Goal: Task Accomplishment & Management: Complete application form

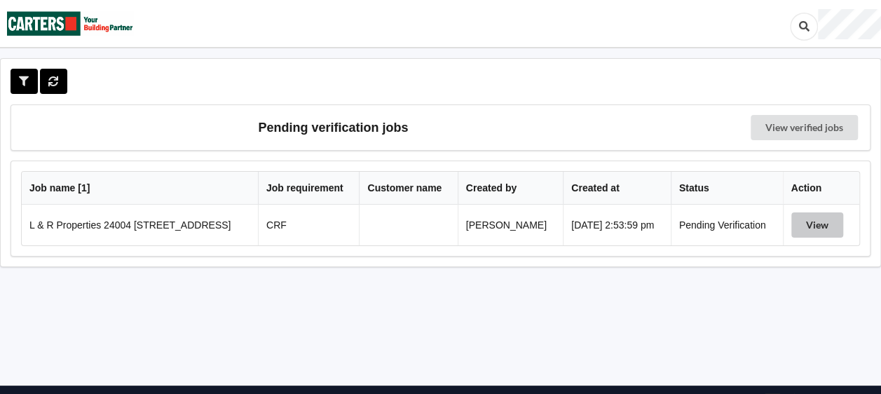
click at [808, 223] on button "View" at bounding box center [818, 224] width 52 height 25
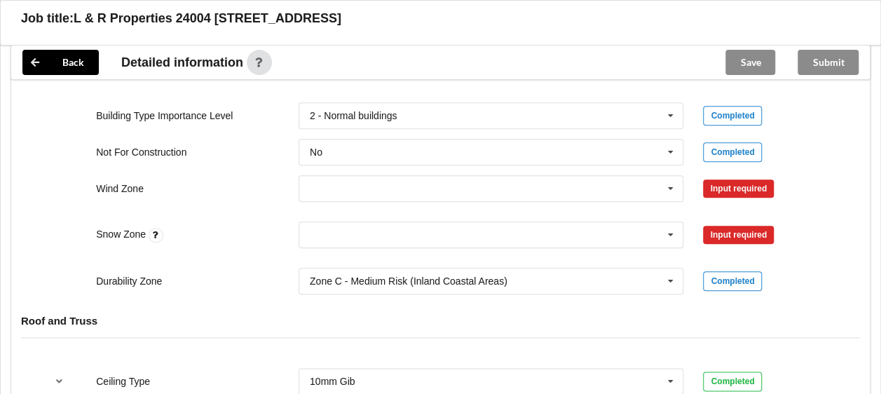
scroll to position [631, 0]
click at [670, 188] on icon at bounding box center [670, 188] width 21 height 26
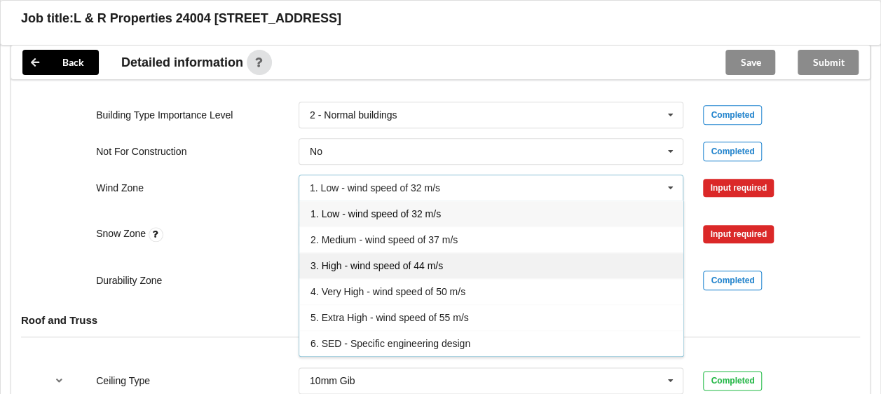
click at [367, 264] on span "3. High - wind speed of 44 m/s" at bounding box center [377, 265] width 133 height 11
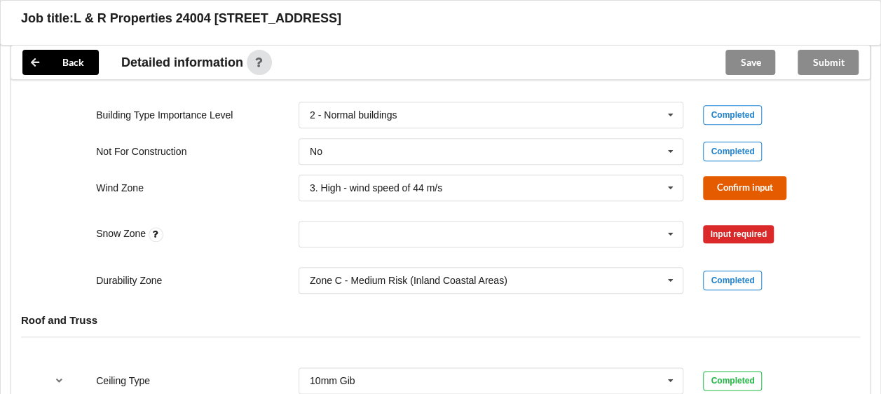
click at [747, 189] on button "Confirm input" at bounding box center [744, 187] width 83 height 23
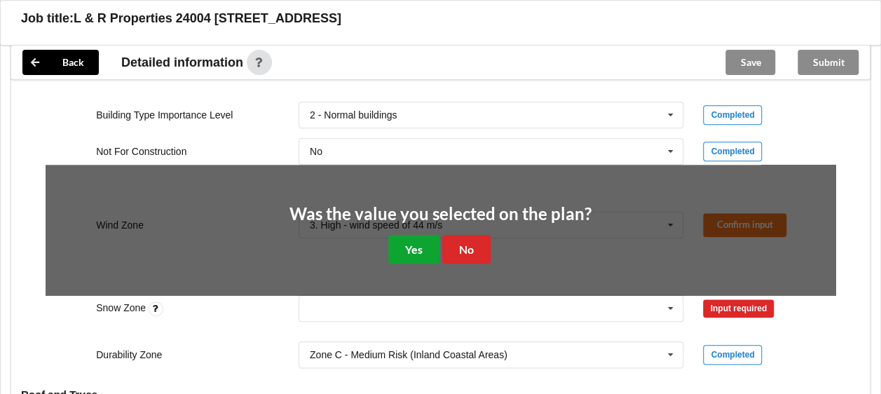
click at [393, 249] on button "Yes" at bounding box center [413, 249] width 51 height 29
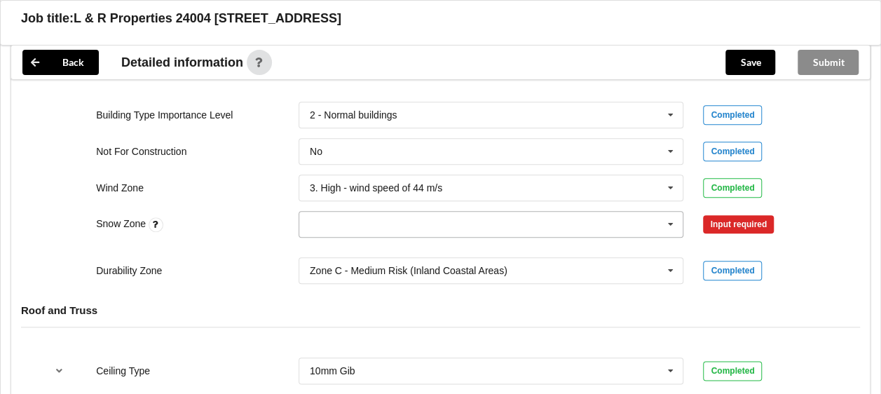
click at [672, 221] on icon at bounding box center [670, 225] width 21 height 26
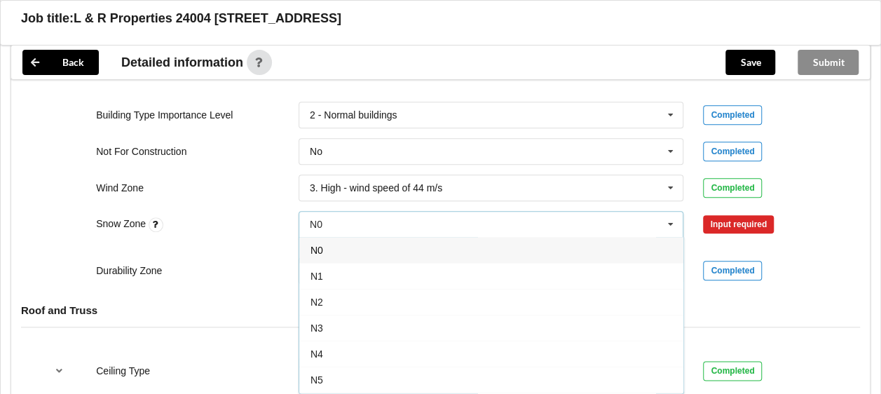
click at [311, 273] on span "N1" at bounding box center [317, 276] width 13 height 11
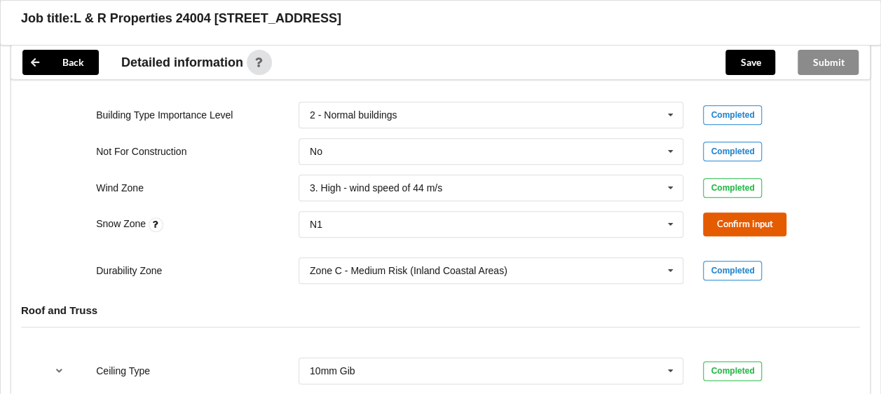
click at [748, 217] on button "Confirm input" at bounding box center [744, 223] width 83 height 23
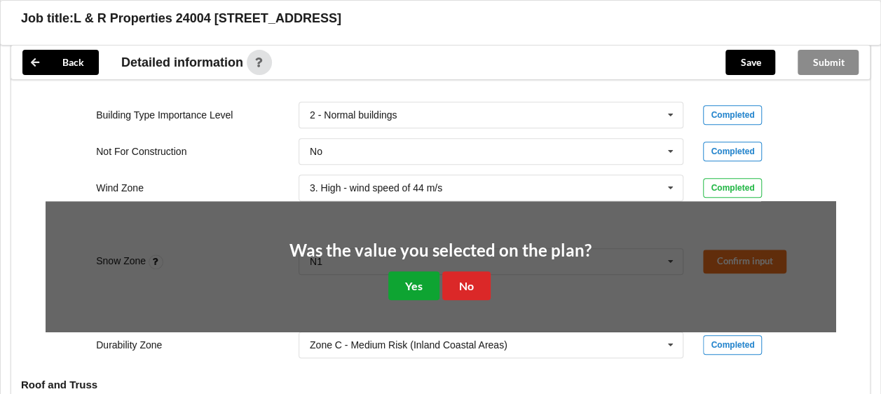
click at [419, 283] on button "Yes" at bounding box center [413, 285] width 51 height 29
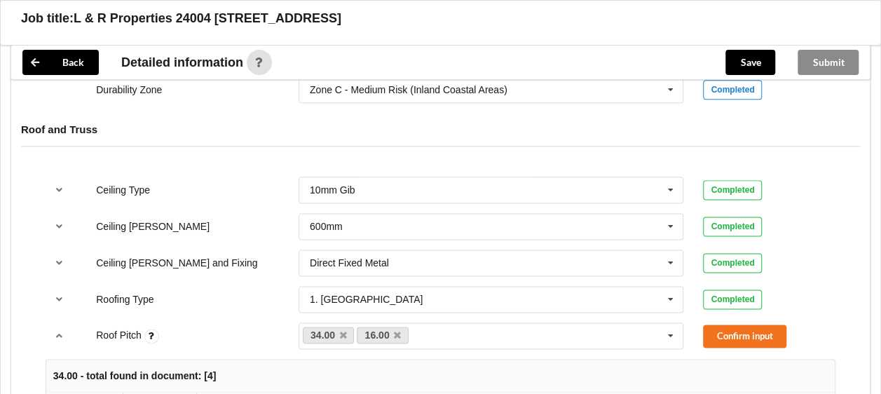
scroll to position [841, 0]
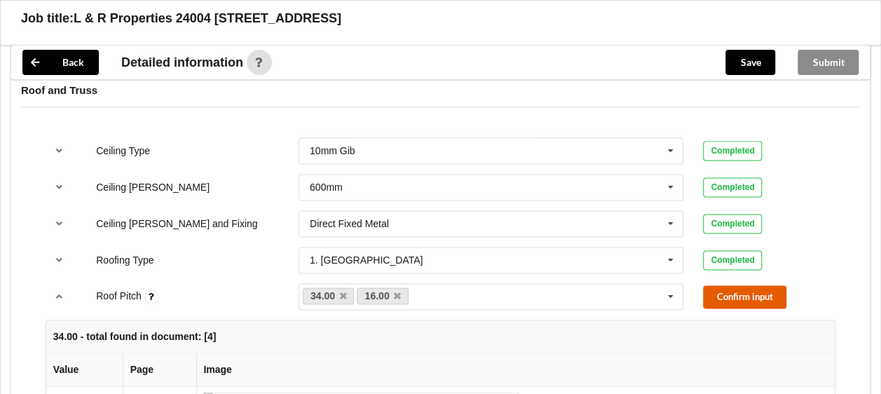
click at [742, 296] on button "Confirm input" at bounding box center [744, 296] width 83 height 23
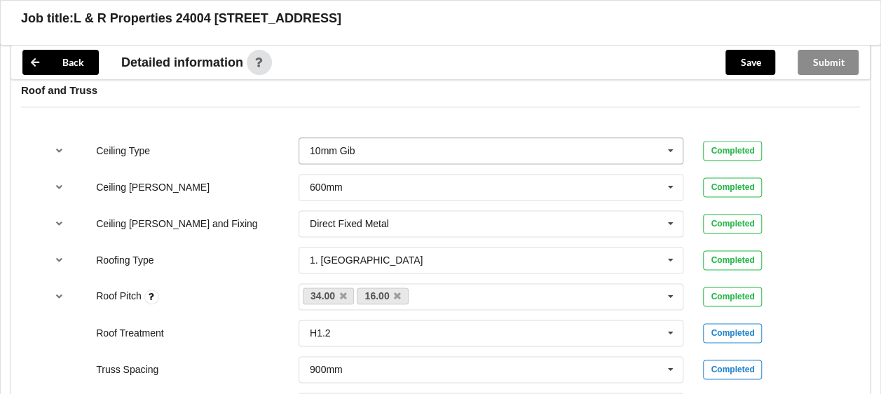
click at [672, 149] on icon at bounding box center [670, 151] width 21 height 26
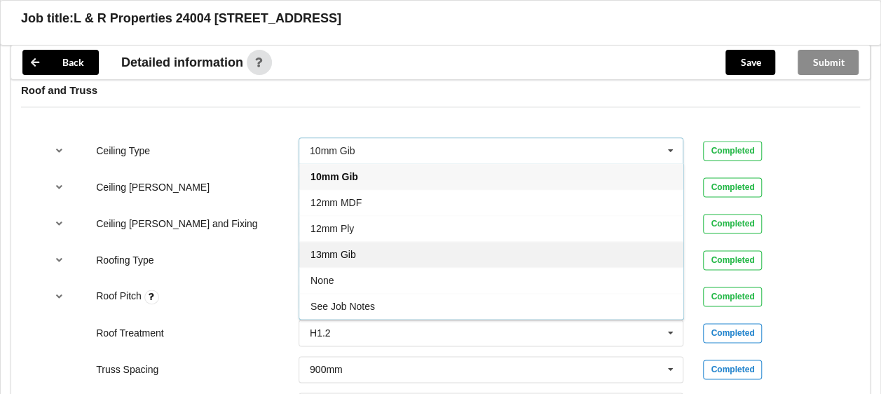
click at [331, 252] on span "13mm Gib" at bounding box center [334, 254] width 46 height 11
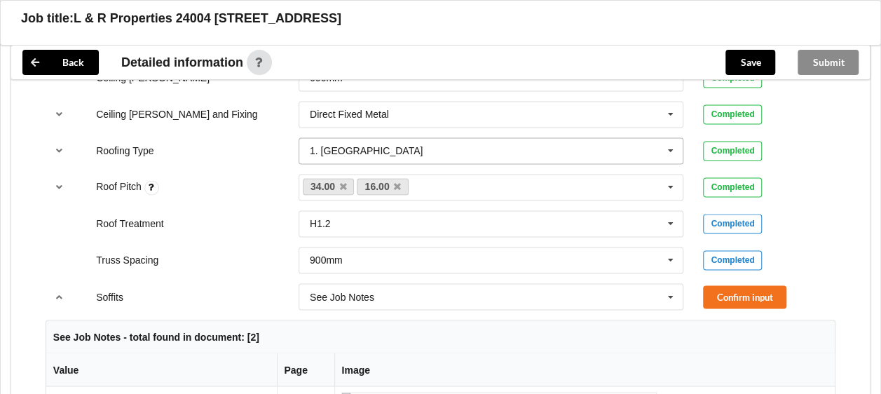
scroll to position [1122, 0]
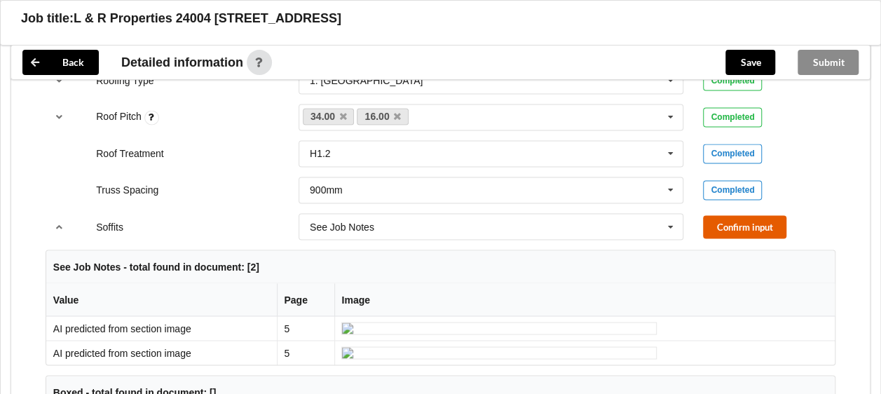
click at [754, 238] on button "Confirm input" at bounding box center [744, 226] width 83 height 23
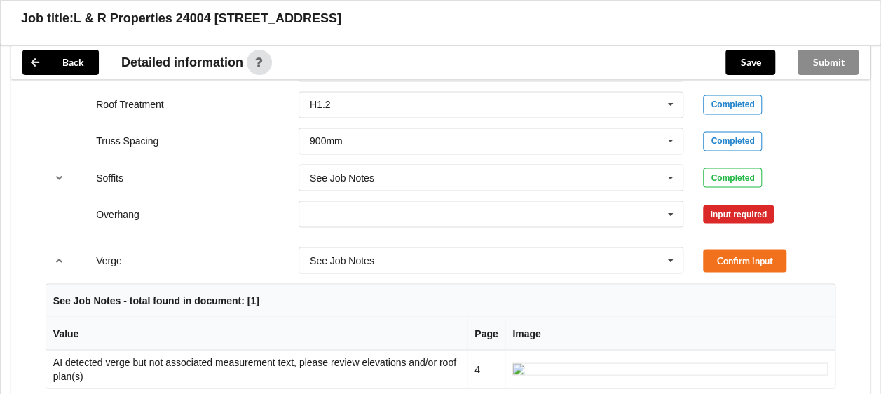
scroll to position [1192, 0]
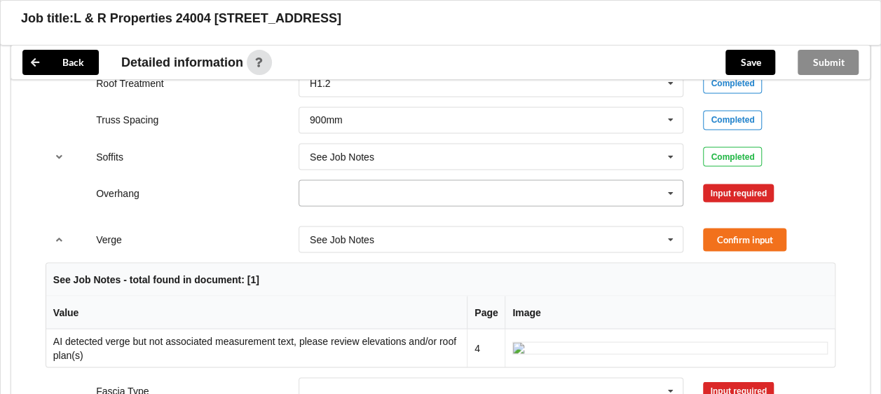
click at [674, 206] on icon at bounding box center [670, 193] width 21 height 26
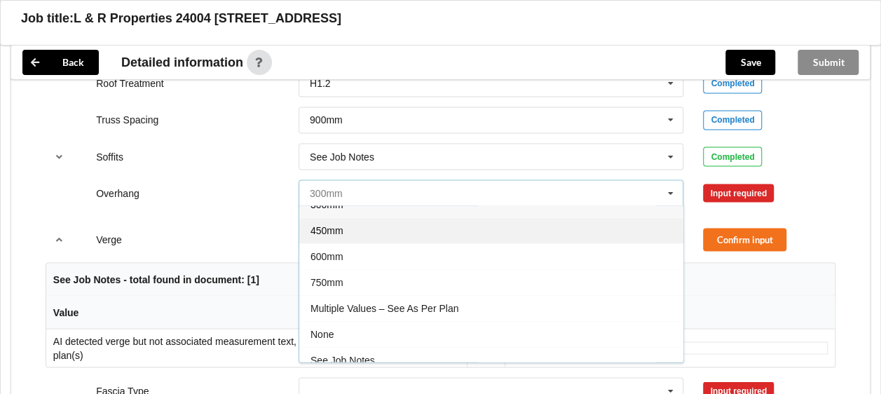
scroll to position [22, 0]
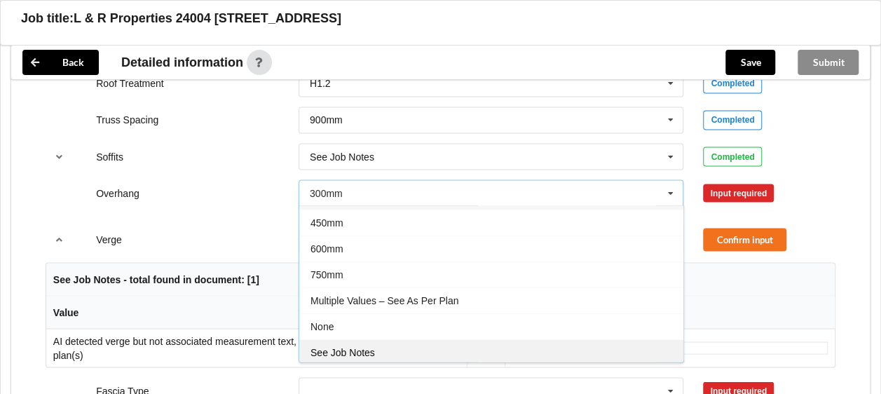
click at [362, 358] on span "See Job Notes" at bounding box center [343, 351] width 65 height 11
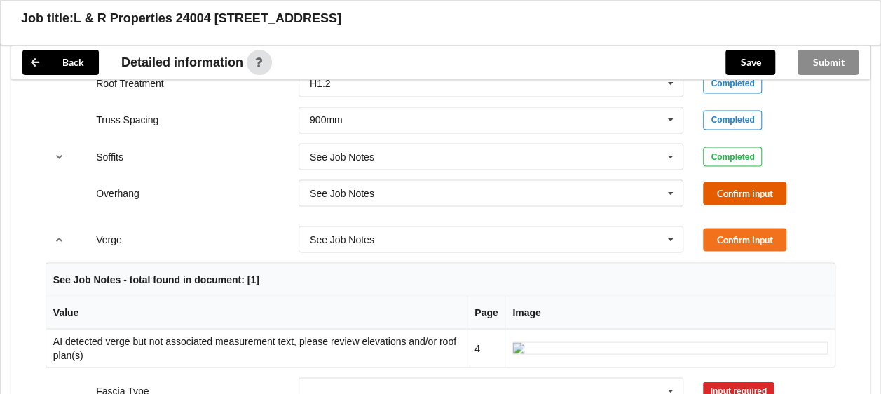
click at [729, 205] on button "Confirm input" at bounding box center [744, 193] width 83 height 23
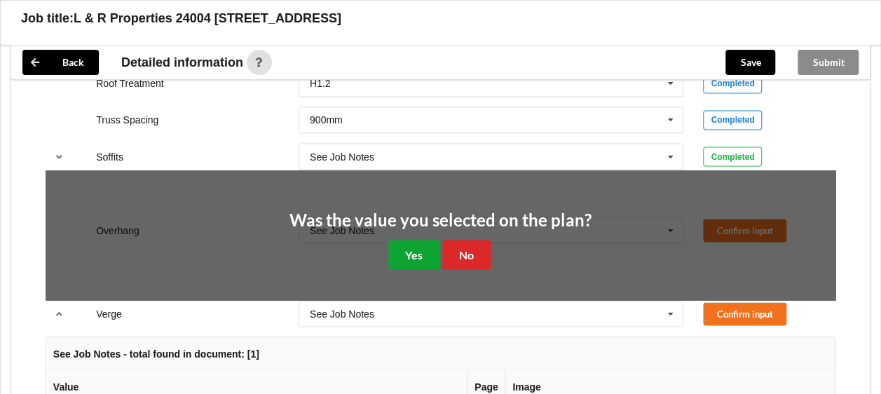
click at [417, 269] on button "Yes" at bounding box center [413, 254] width 51 height 29
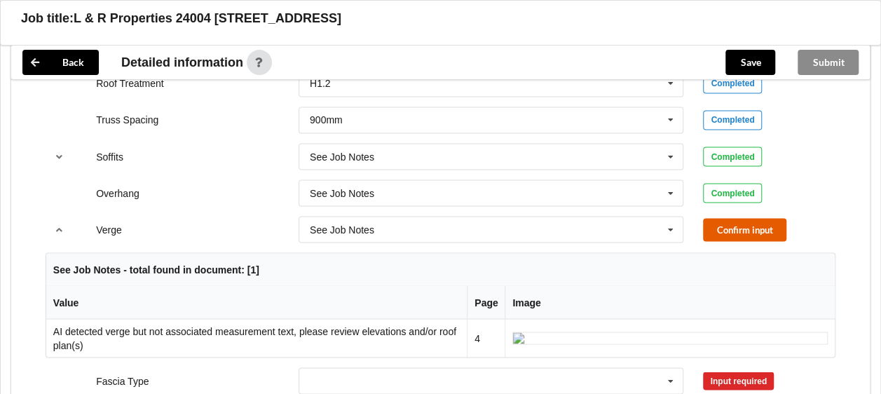
click at [731, 241] on button "Confirm input" at bounding box center [744, 229] width 83 height 23
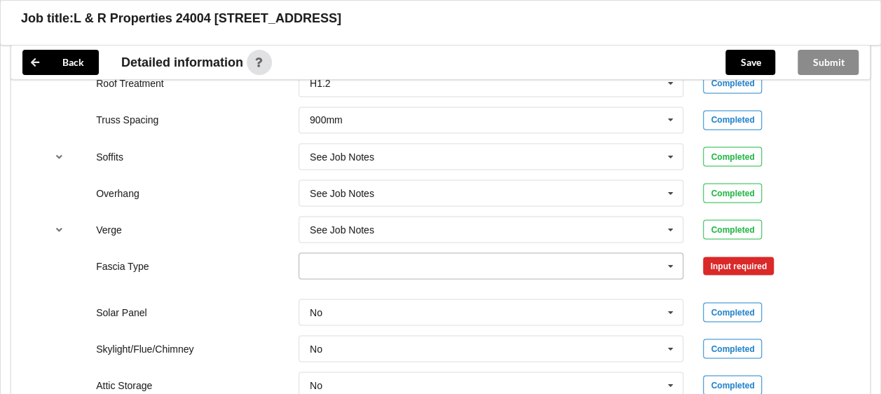
click at [673, 279] on icon at bounding box center [670, 266] width 21 height 26
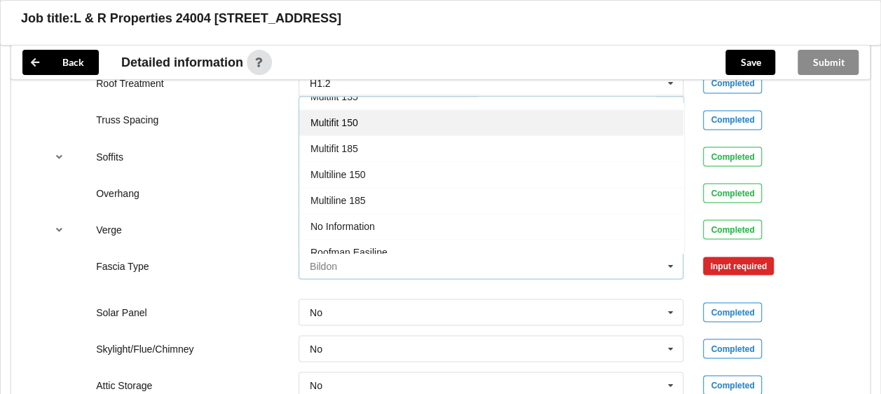
scroll to position [421, 0]
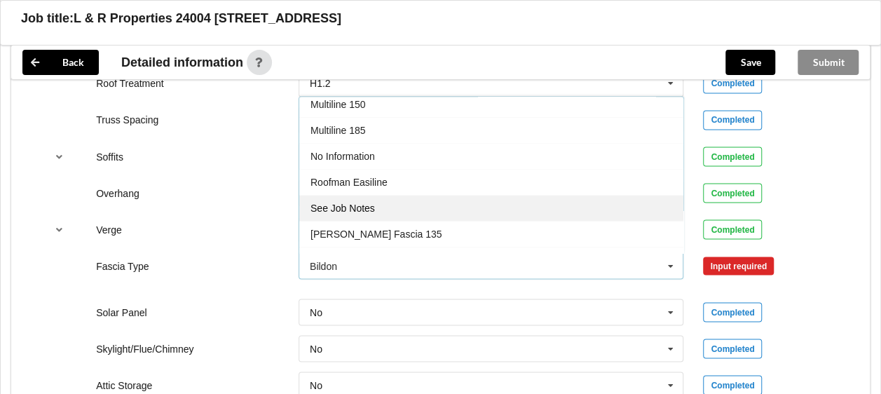
click at [358, 214] on span "See Job Notes" at bounding box center [343, 208] width 65 height 11
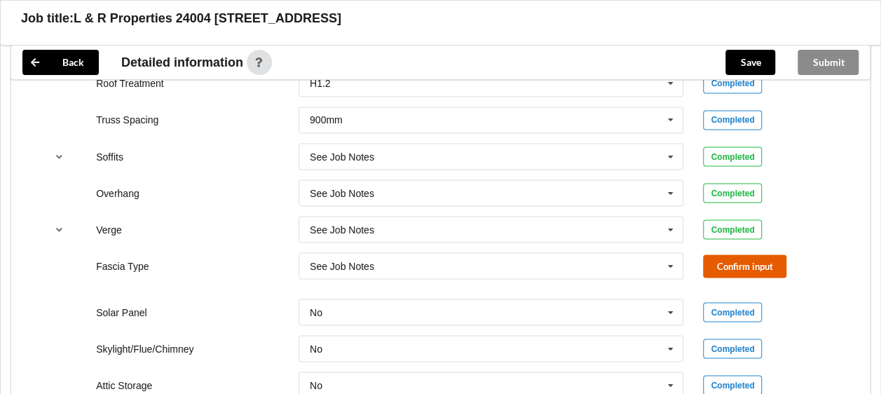
click at [722, 278] on button "Confirm input" at bounding box center [744, 266] width 83 height 23
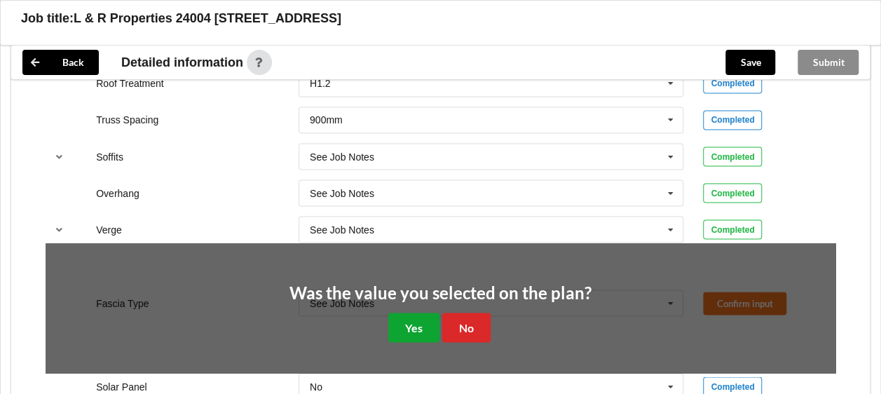
click at [416, 341] on button "Yes" at bounding box center [413, 327] width 51 height 29
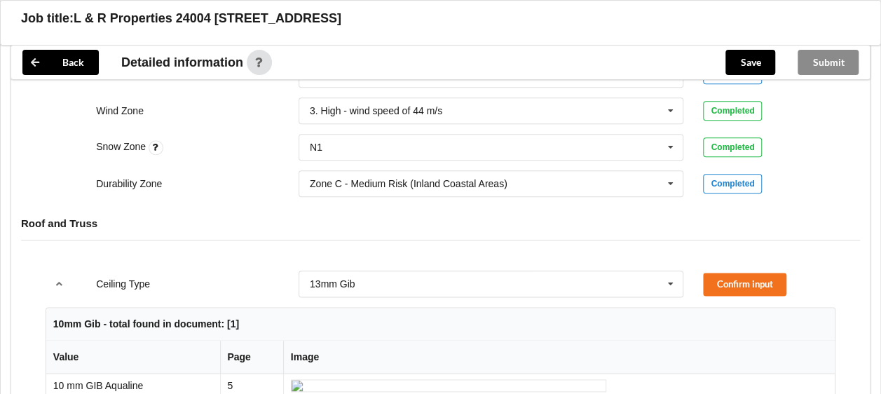
scroll to position [704, 0]
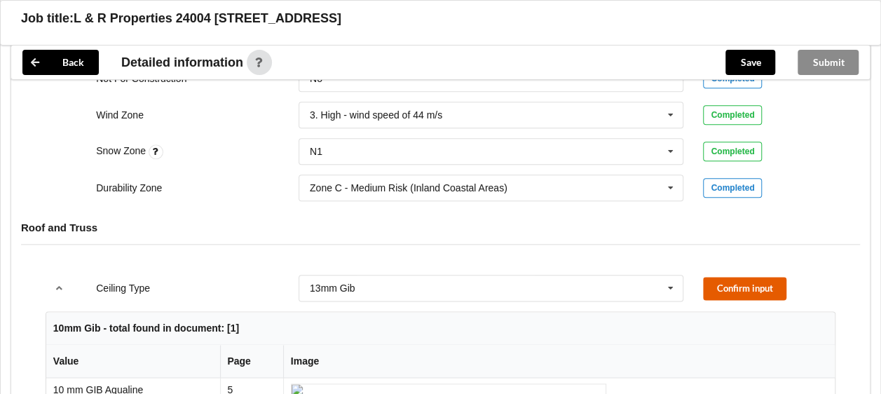
click at [742, 283] on button "Confirm input" at bounding box center [744, 288] width 83 height 23
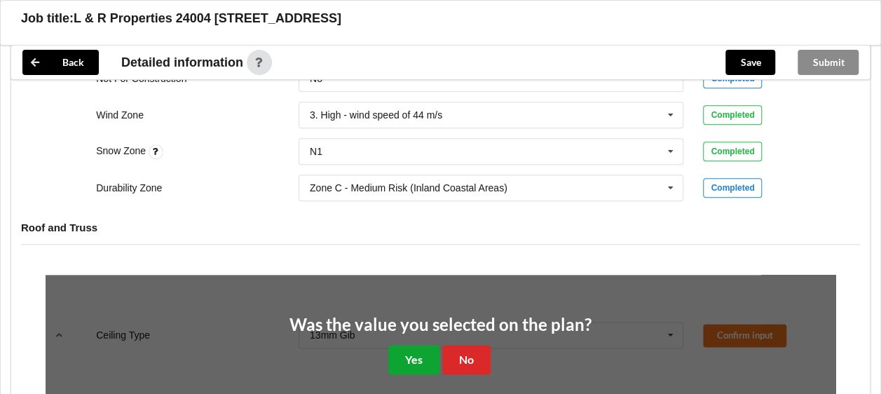
click at [413, 358] on button "Yes" at bounding box center [413, 359] width 51 height 29
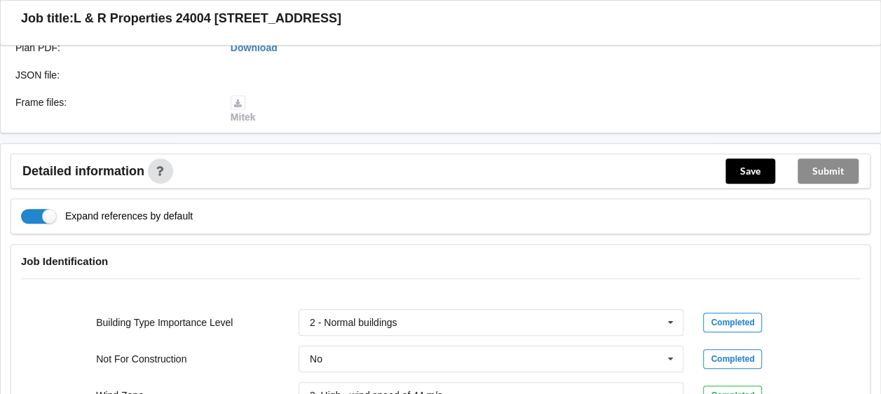
scroll to position [423, 0]
click at [742, 175] on button "Save" at bounding box center [751, 171] width 50 height 25
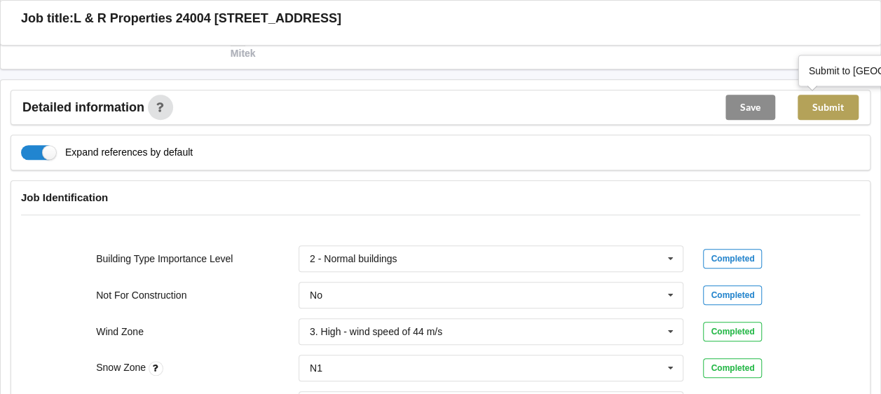
click at [833, 102] on button "Submit" at bounding box center [828, 107] width 61 height 25
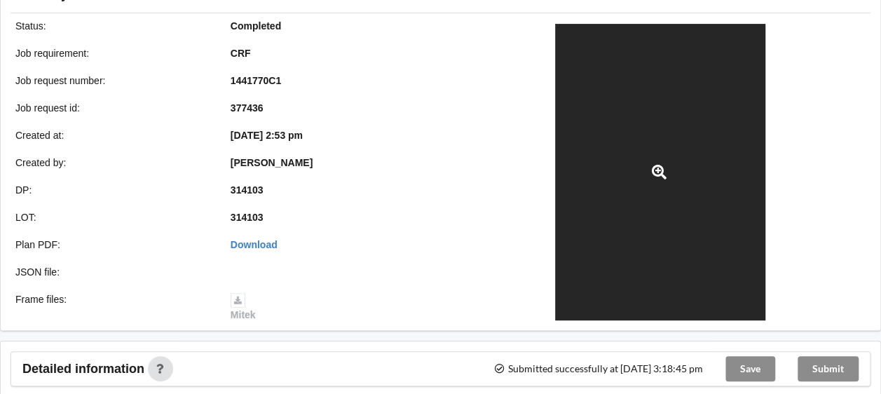
scroll to position [0, 0]
